Goal: Task Accomplishment & Management: Use online tool/utility

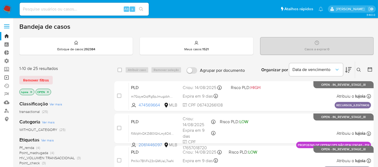
click at [5, 76] on link "Operações em massa" at bounding box center [32, 77] width 64 height 8
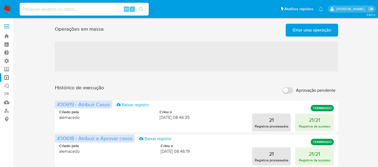
click at [309, 30] on span "Criar uma operação" at bounding box center [311, 30] width 38 height 12
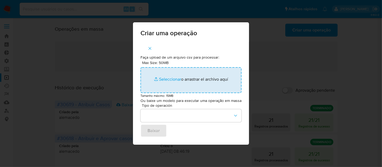
click at [171, 80] on input "Max Size: 50MB Seleccionar archivos" at bounding box center [191, 80] width 101 height 26
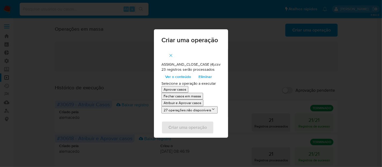
click at [190, 105] on p "Atribuir e Aprovar casos" at bounding box center [183, 102] width 38 height 5
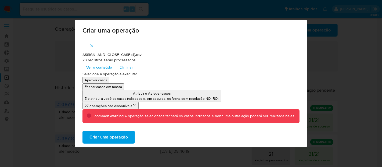
click at [111, 136] on span "Criar uma operação" at bounding box center [108, 137] width 38 height 12
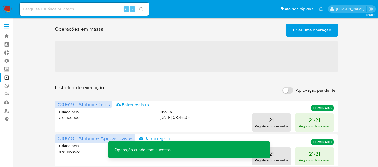
click at [309, 26] on span "Criar uma operação" at bounding box center [311, 30] width 38 height 12
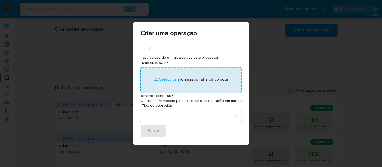
click at [165, 78] on input "Max Size: 50MB Seleccionar archivos" at bounding box center [191, 80] width 101 height 26
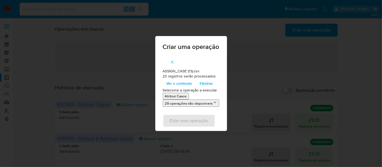
click at [185, 95] on p "Atribuir Casos" at bounding box center [176, 96] width 22 height 5
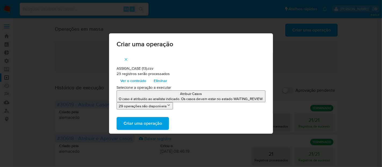
click at [153, 122] on span "Criar uma operação" at bounding box center [143, 123] width 38 height 12
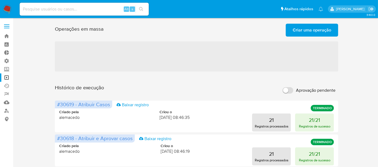
click at [293, 96] on label "Aprovação pendente" at bounding box center [308, 90] width 58 height 12
click at [293, 94] on input "Aprovação pendente" at bounding box center [287, 90] width 11 height 6
checkbox input "true"
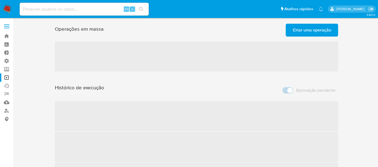
click at [298, 89] on span "Aprovação pendente" at bounding box center [316, 90] width 40 height 5
click at [326, 91] on span "Aprovação pendente" at bounding box center [316, 90] width 40 height 5
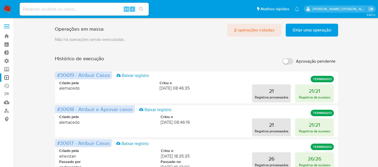
click at [271, 31] on span "2 operações coladas" at bounding box center [254, 30] width 40 height 12
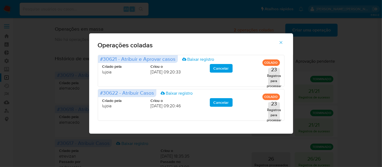
click at [282, 42] on icon "button" at bounding box center [280, 42] width 3 height 3
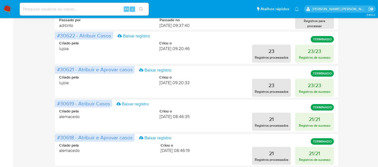
scroll to position [119, 0]
